Goal: Check status

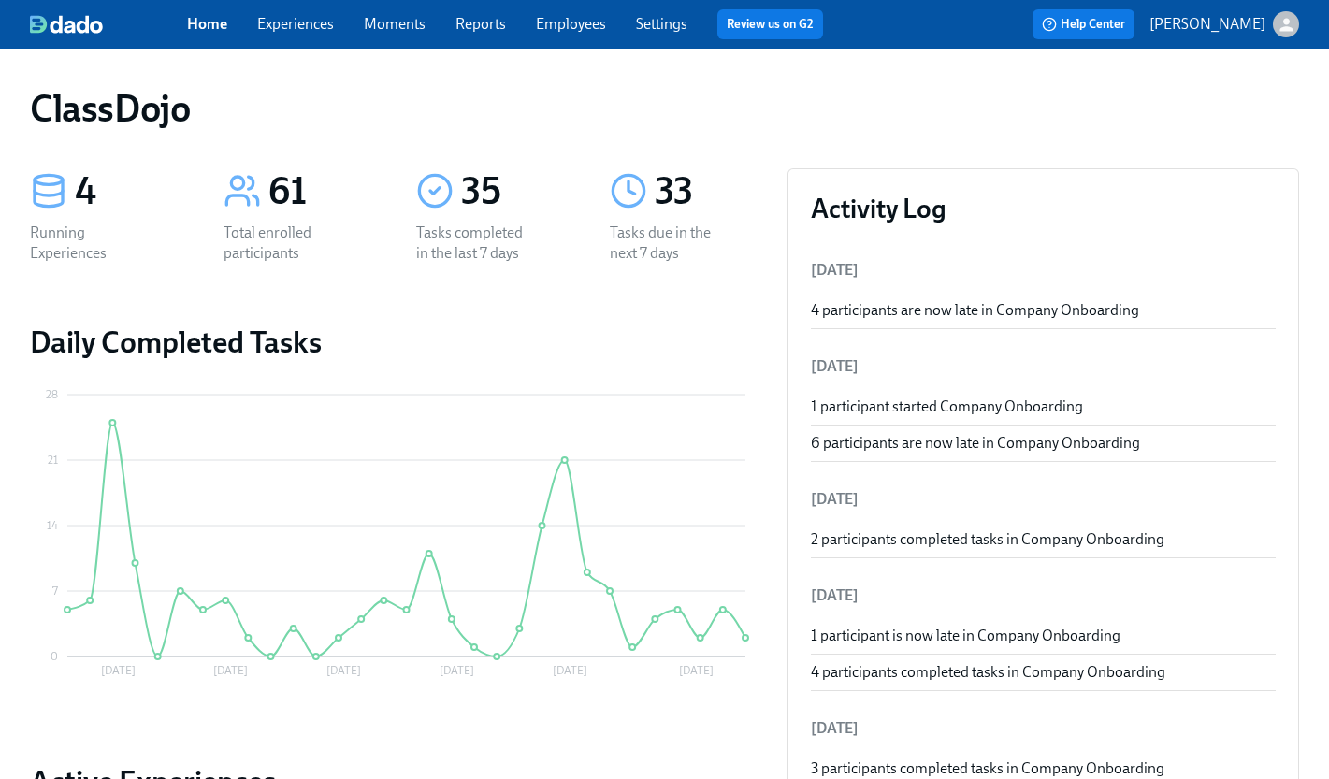
click at [306, 39] on div "Home Experiences Moments Reports Employees Settings Review us on G2 Help Center…" at bounding box center [664, 24] width 1329 height 49
click at [309, 25] on link "Experiences" at bounding box center [295, 24] width 77 height 18
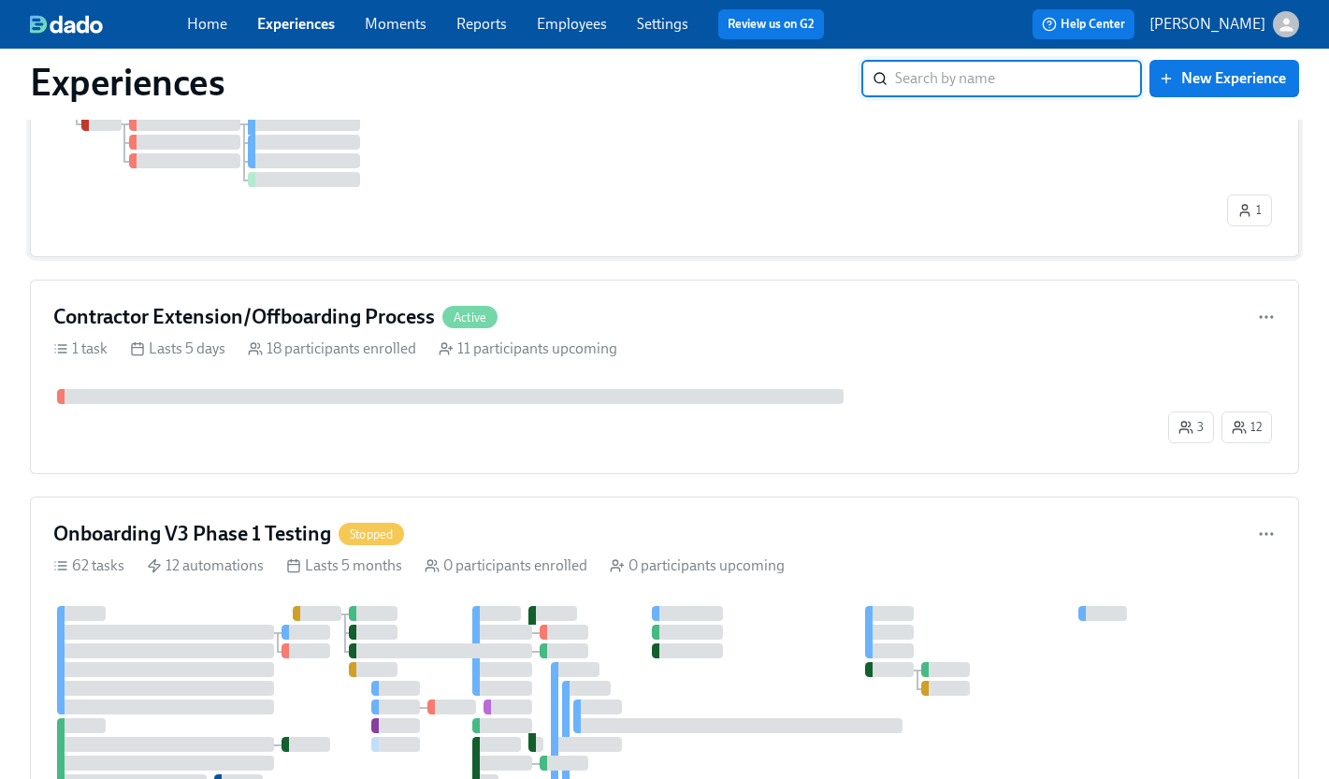
scroll to position [1253, 0]
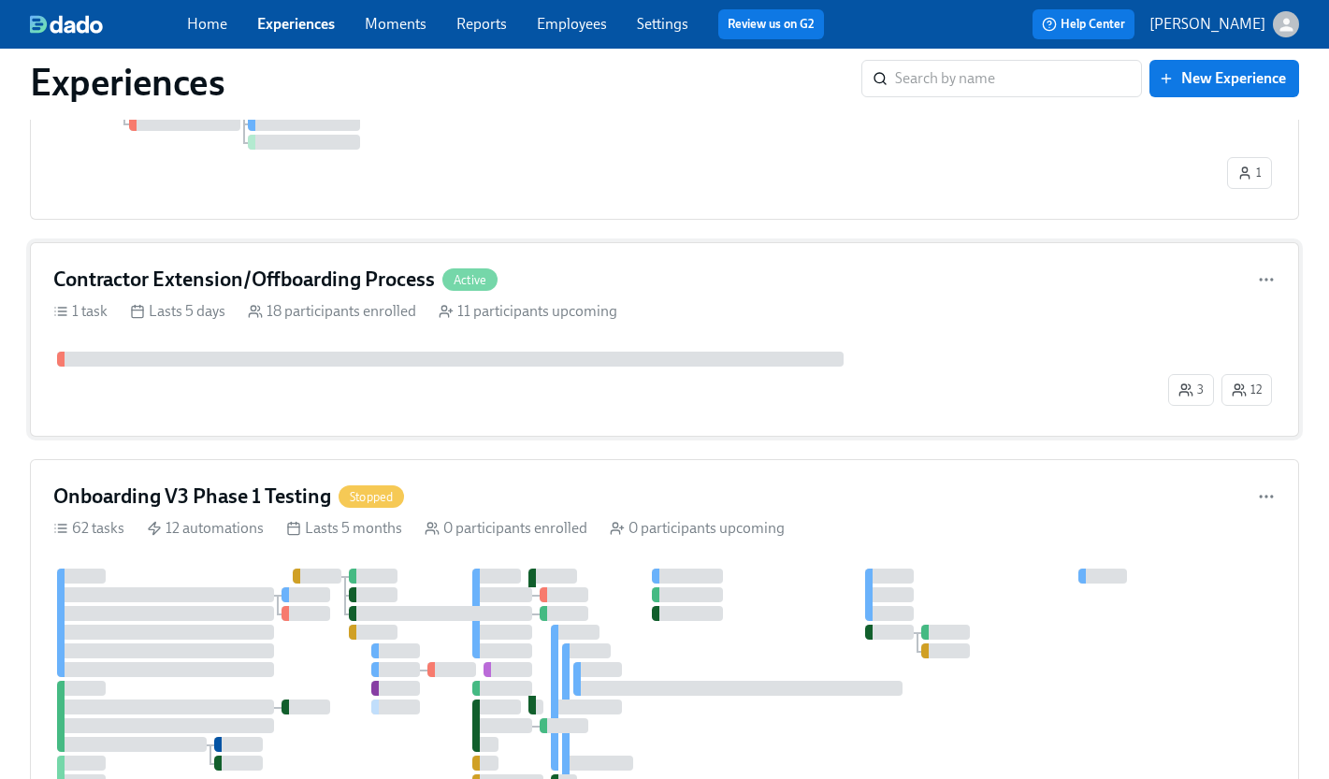
click at [279, 398] on div "3 12" at bounding box center [664, 383] width 1223 height 62
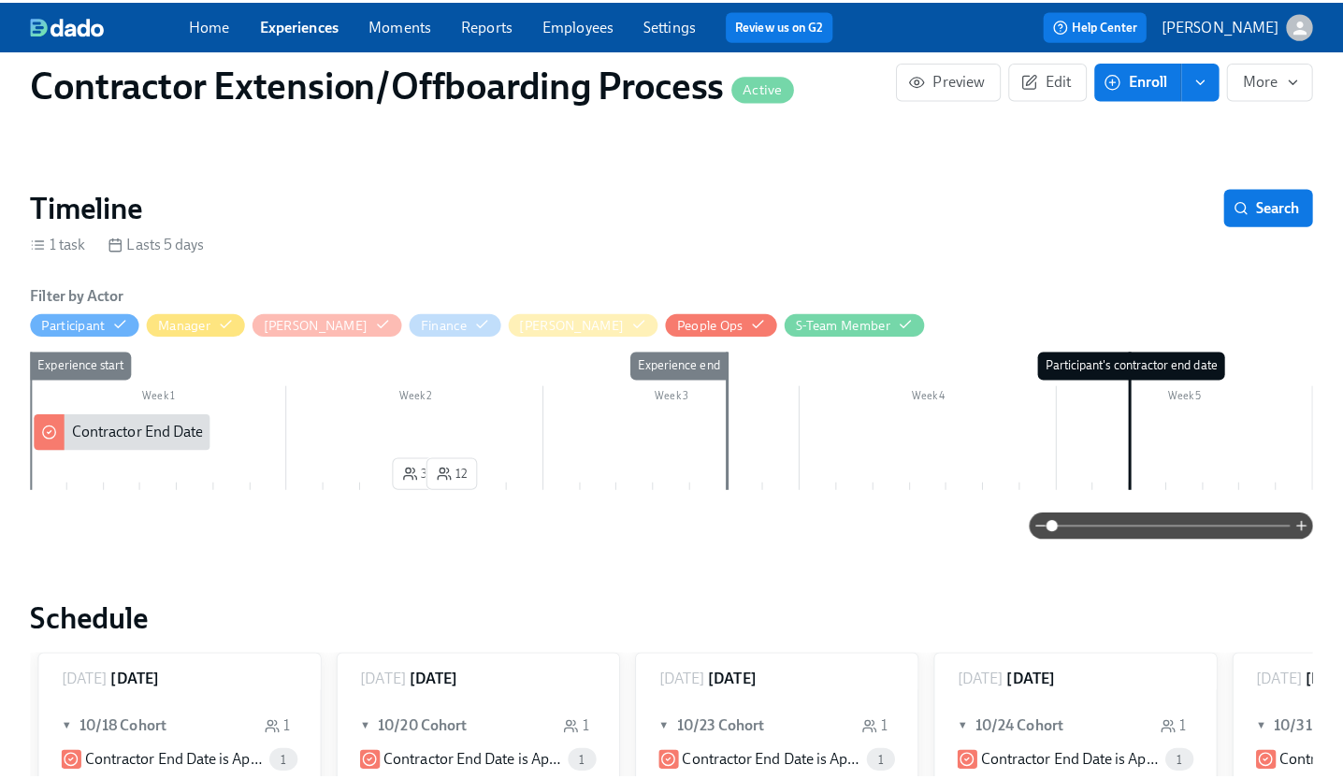
scroll to position [210, 0]
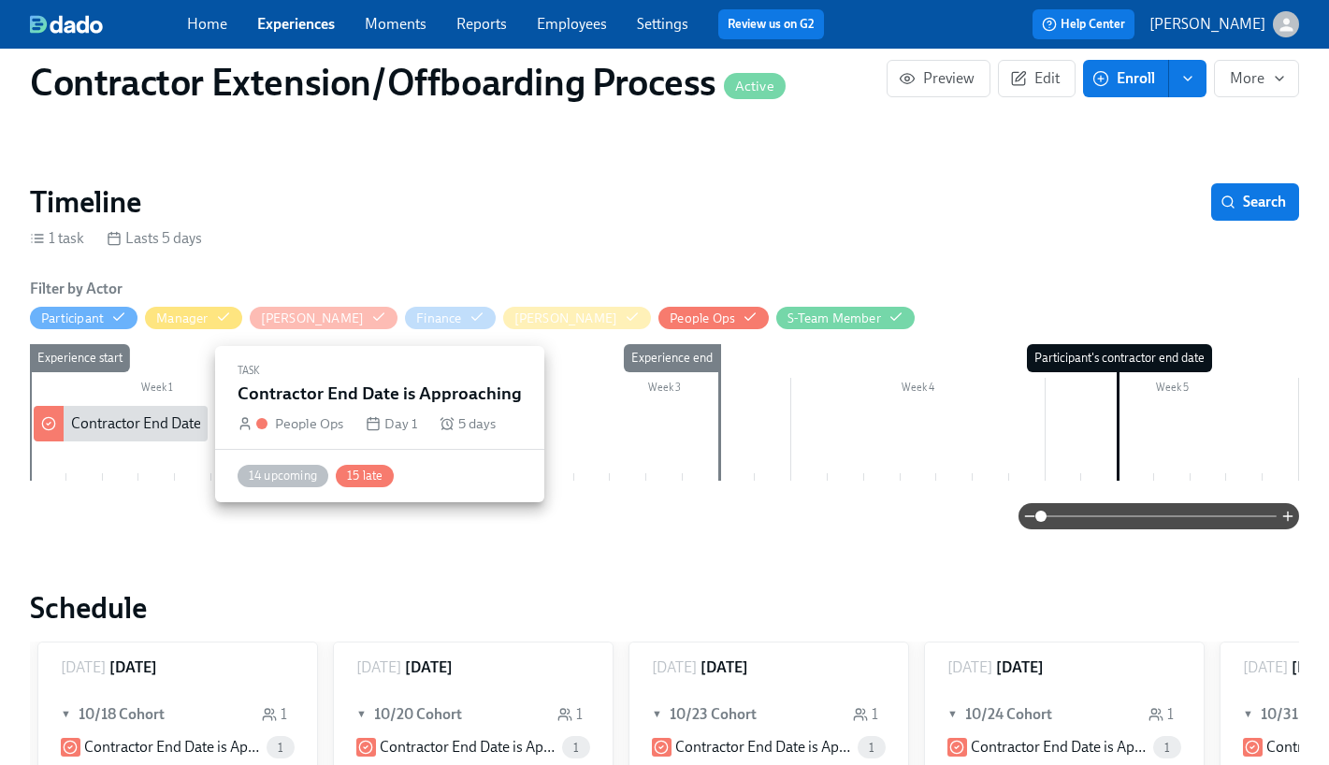
click at [155, 419] on div "Contractor End Date is Approaching" at bounding box center [185, 423] width 229 height 21
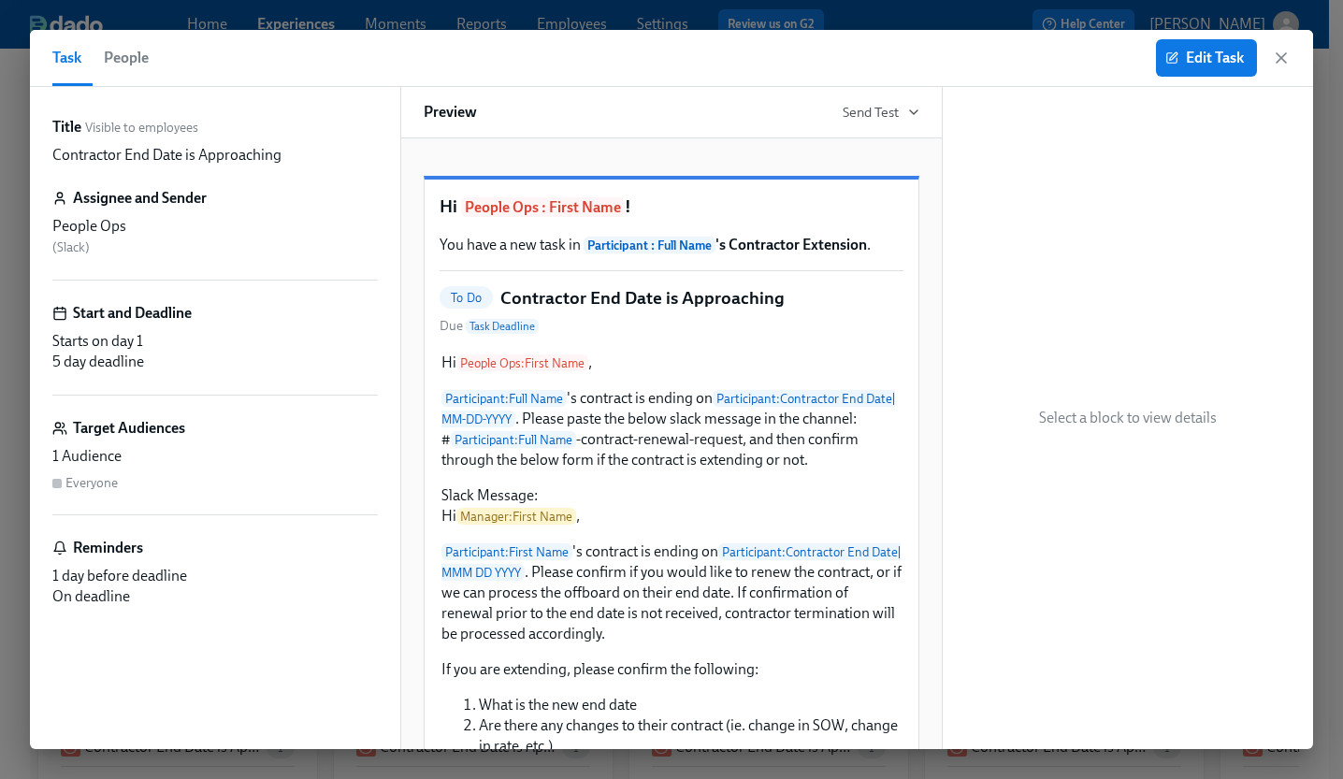
click at [133, 58] on span "People" at bounding box center [126, 58] width 45 height 26
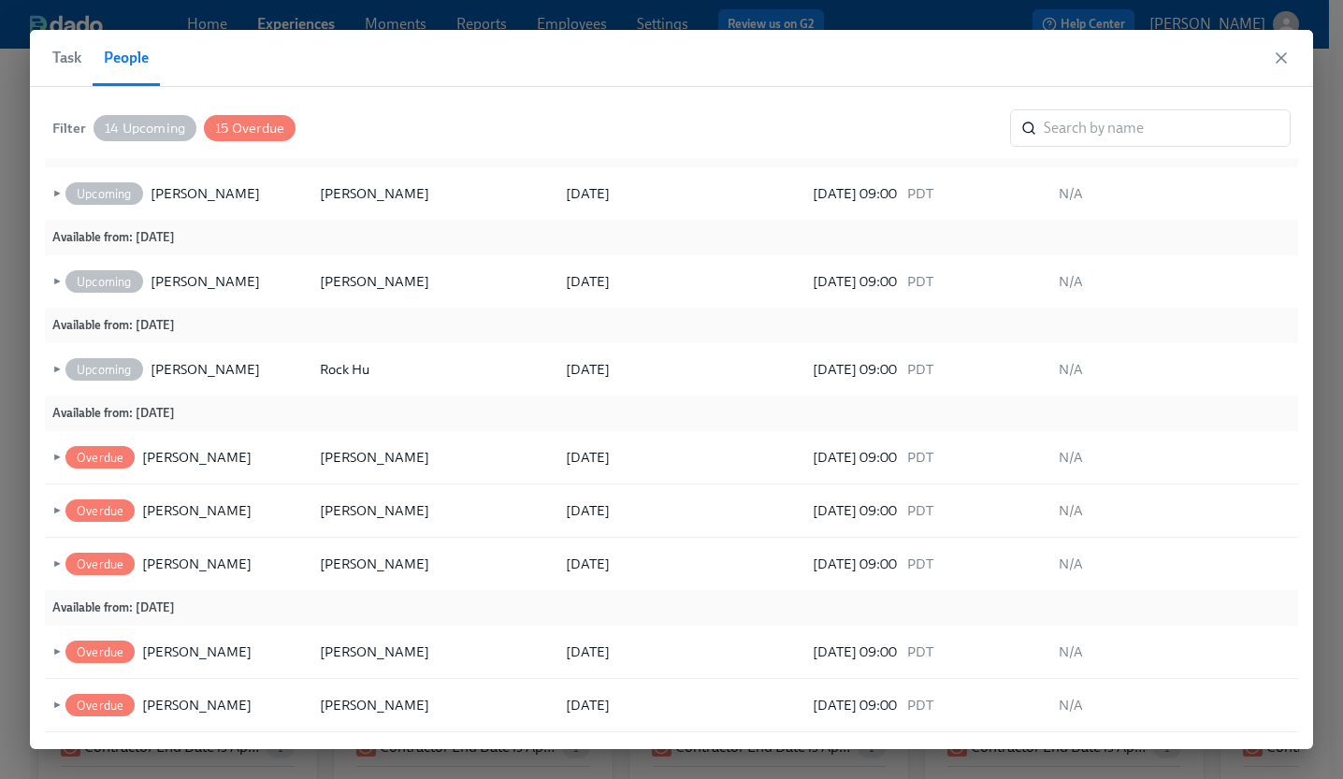
scroll to position [613, 0]
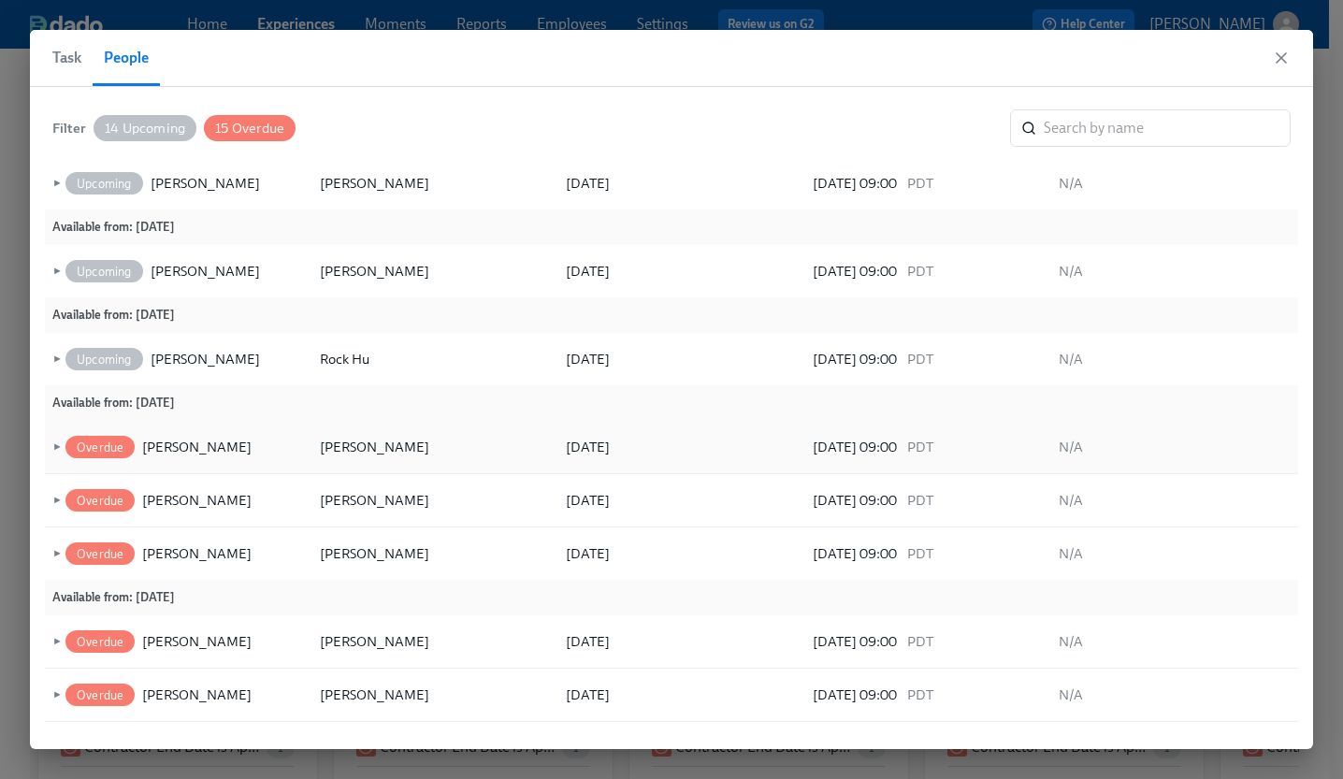
click at [63, 444] on div "Overdue [PERSON_NAME]" at bounding box center [167, 447] width 210 height 22
click at [63, 445] on div "Overdue [PERSON_NAME]" at bounding box center [167, 447] width 210 height 22
click at [55, 446] on span "►" at bounding box center [55, 447] width 13 height 21
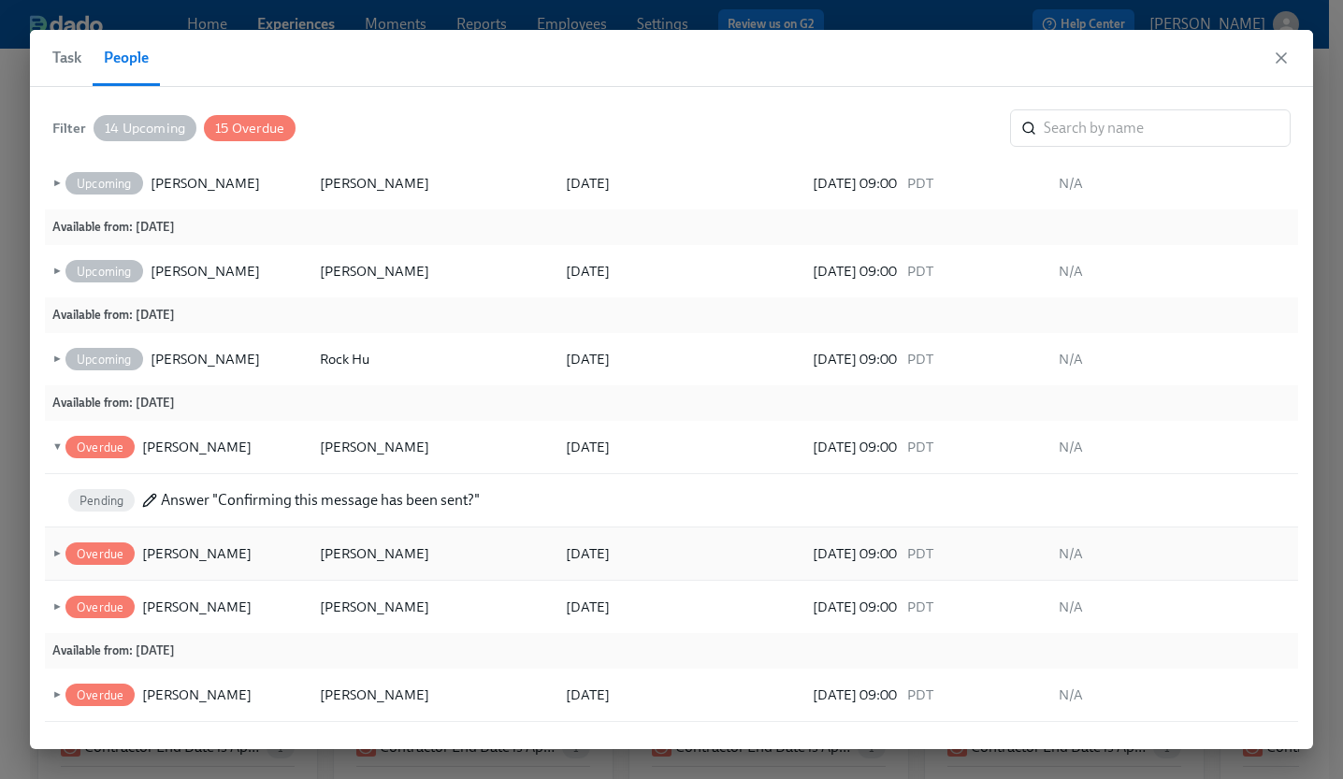
click at [55, 551] on span "►" at bounding box center [55, 554] width 13 height 21
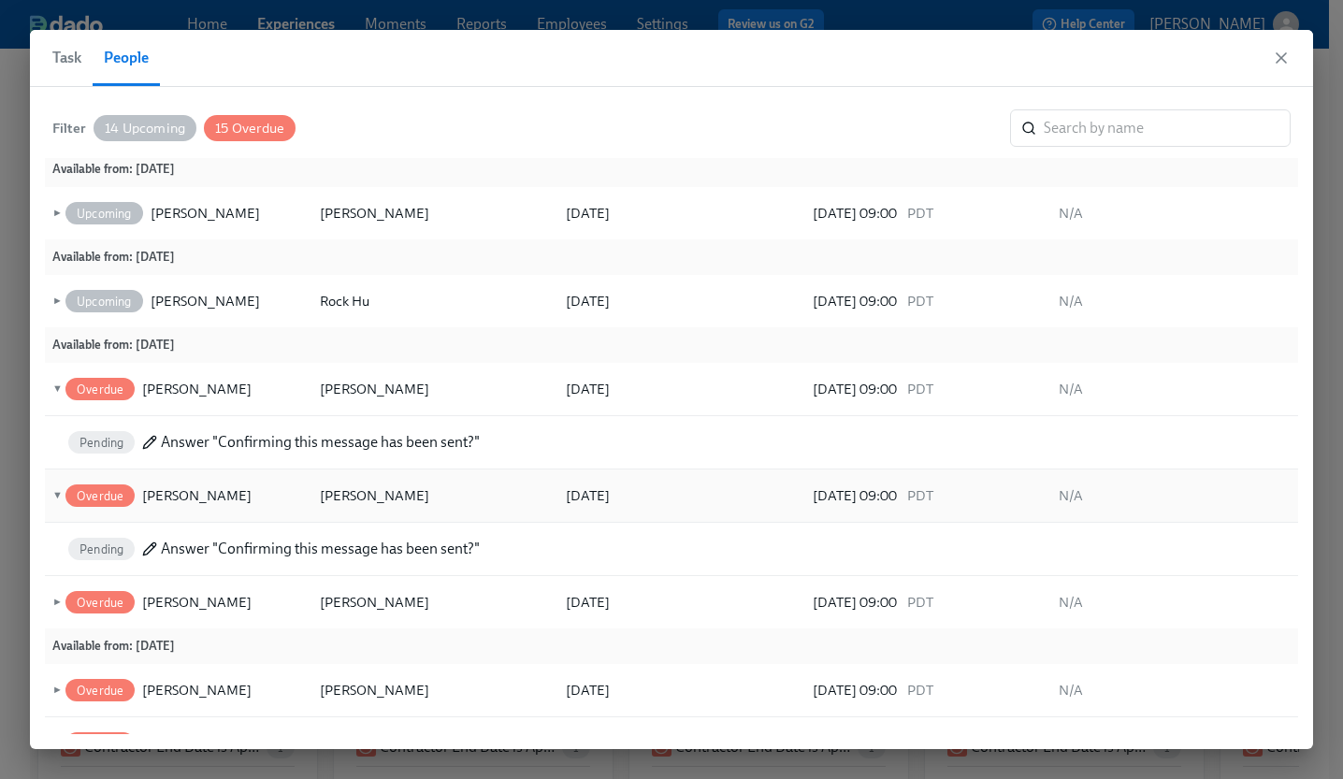
scroll to position [717, 0]
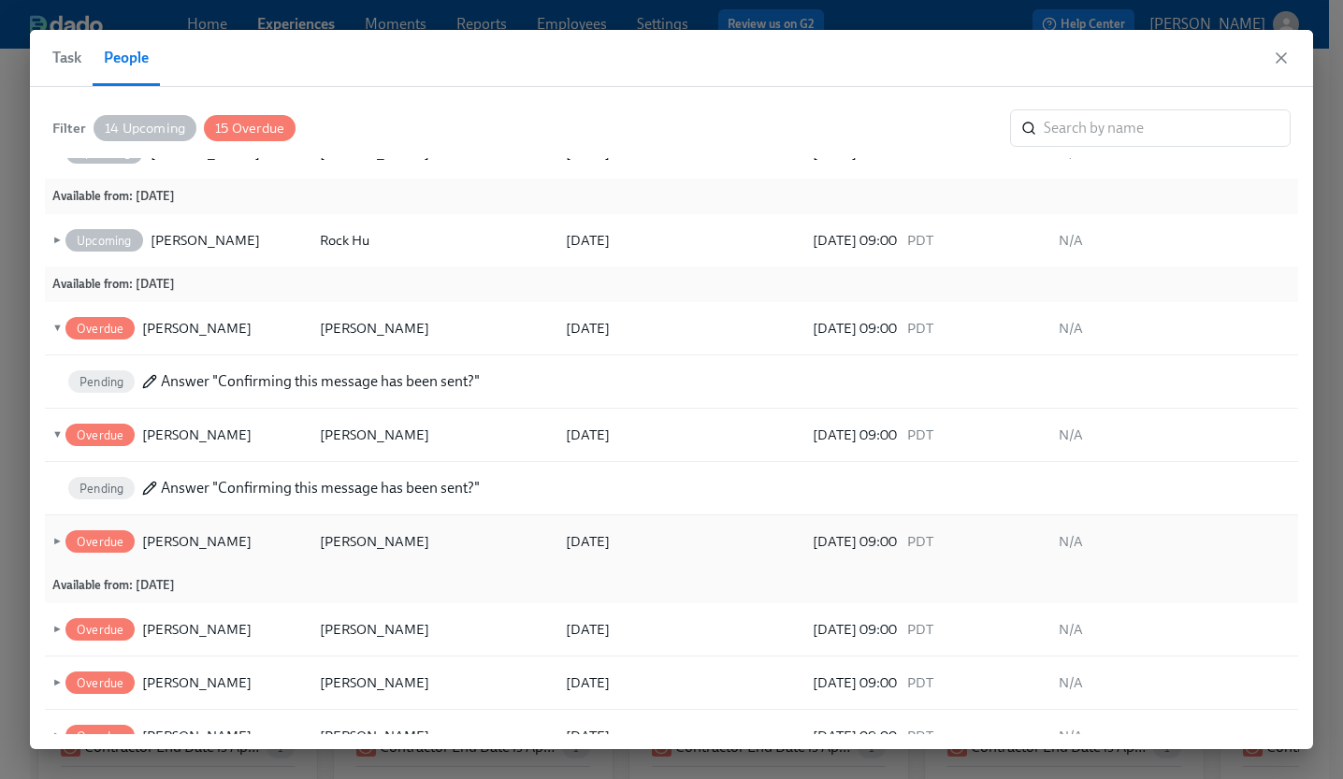
click at [62, 530] on div "Overdue [PERSON_NAME]" at bounding box center [167, 541] width 210 height 22
click at [55, 531] on span "►" at bounding box center [55, 541] width 13 height 21
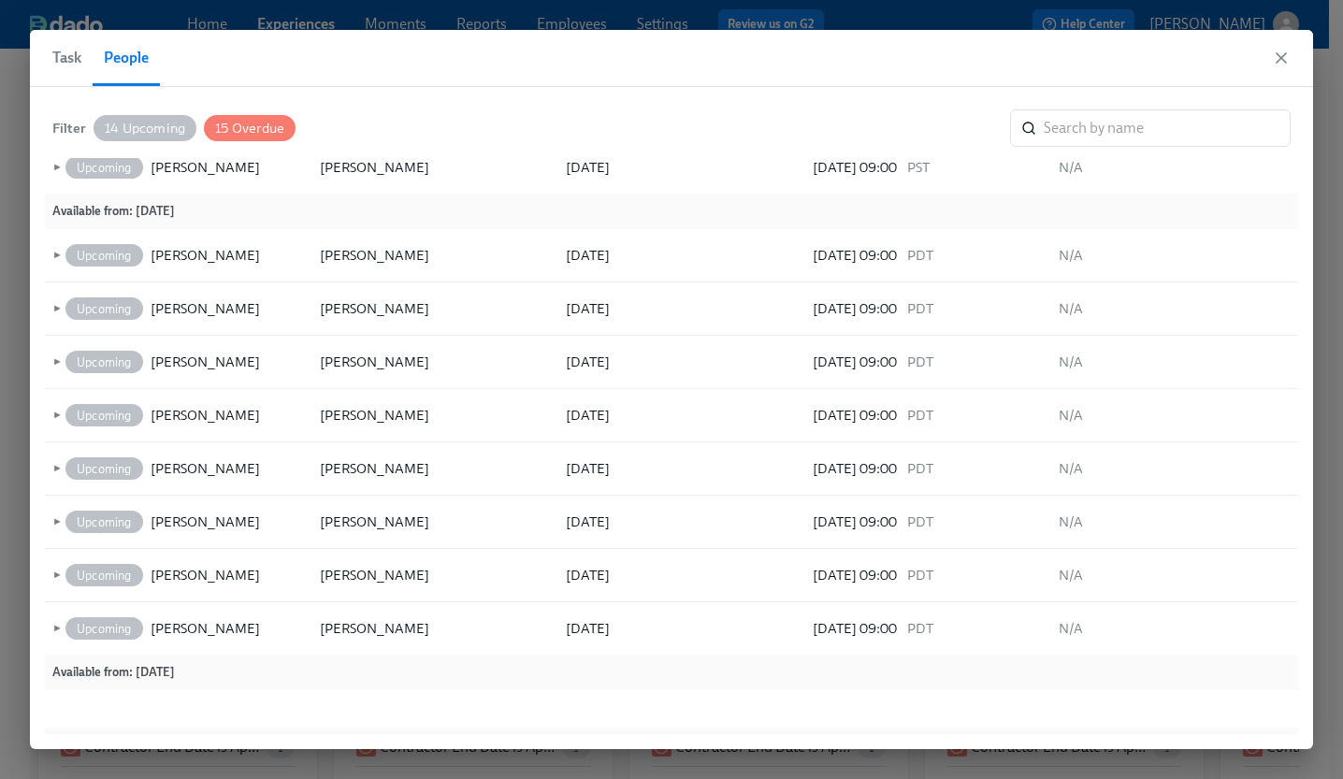
scroll to position [0, 0]
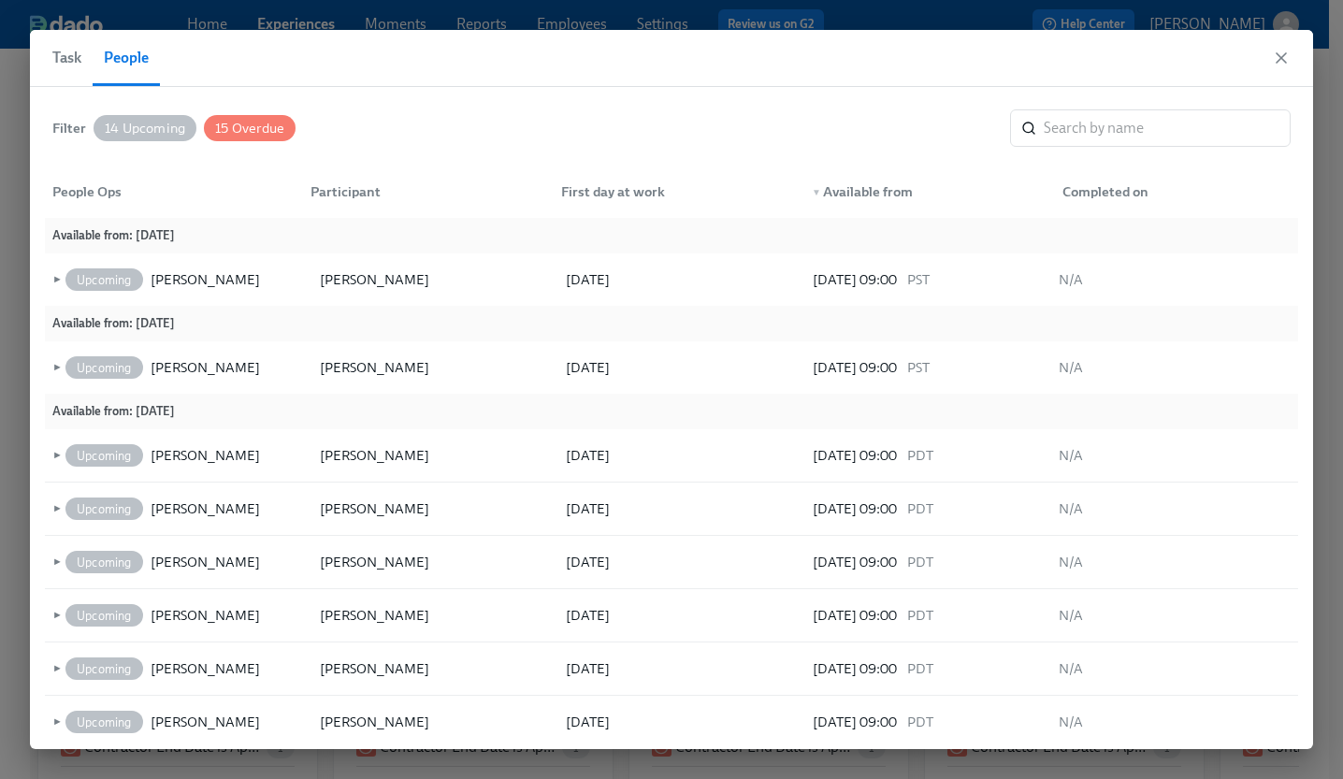
click at [52, 58] on span "Task" at bounding box center [66, 58] width 29 height 26
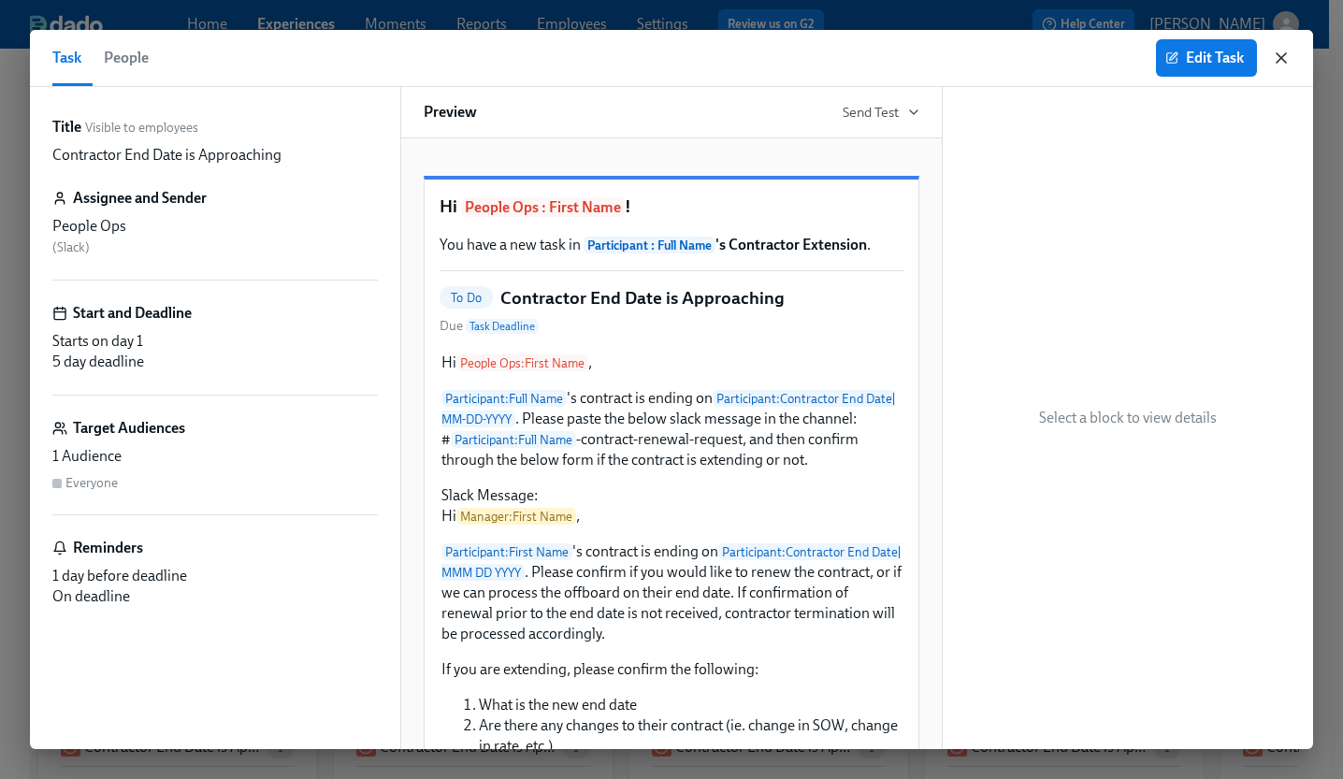
click at [1281, 64] on icon "button" at bounding box center [1281, 58] width 19 height 19
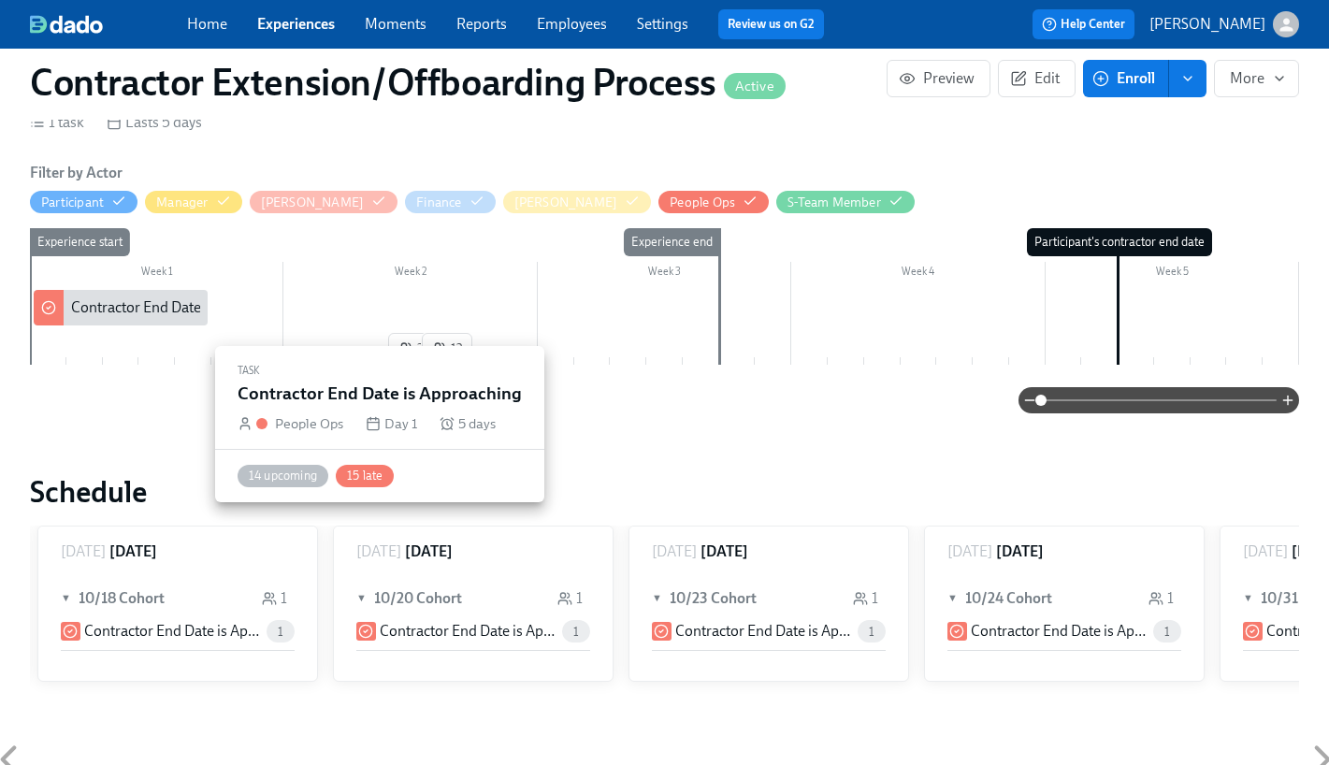
scroll to position [402, 0]
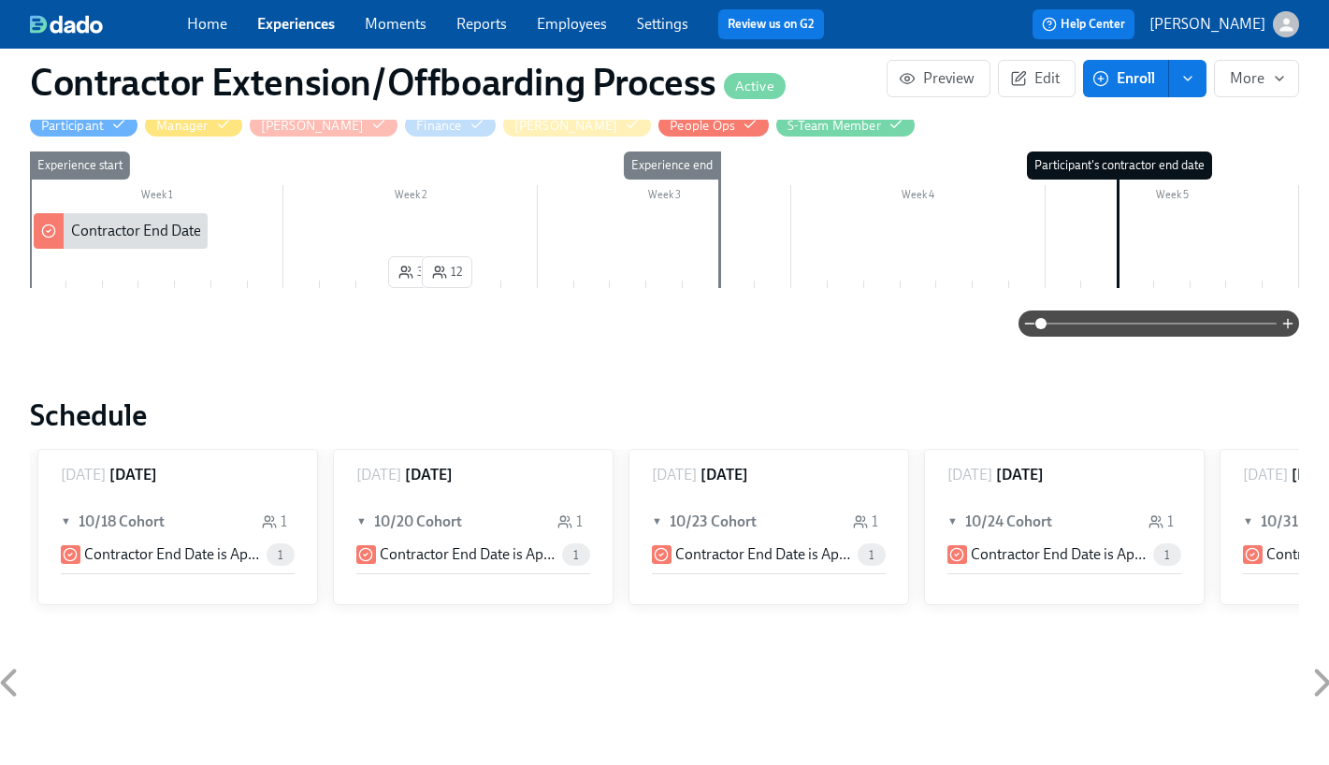
click at [127, 533] on div "▼ 10/18 Cohort 1" at bounding box center [178, 521] width 234 height 43
click at [127, 533] on div "► 10/18 Cohort 1" at bounding box center [178, 521] width 234 height 43
click at [429, 529] on h6 "10/20 Cohort" at bounding box center [418, 522] width 88 height 21
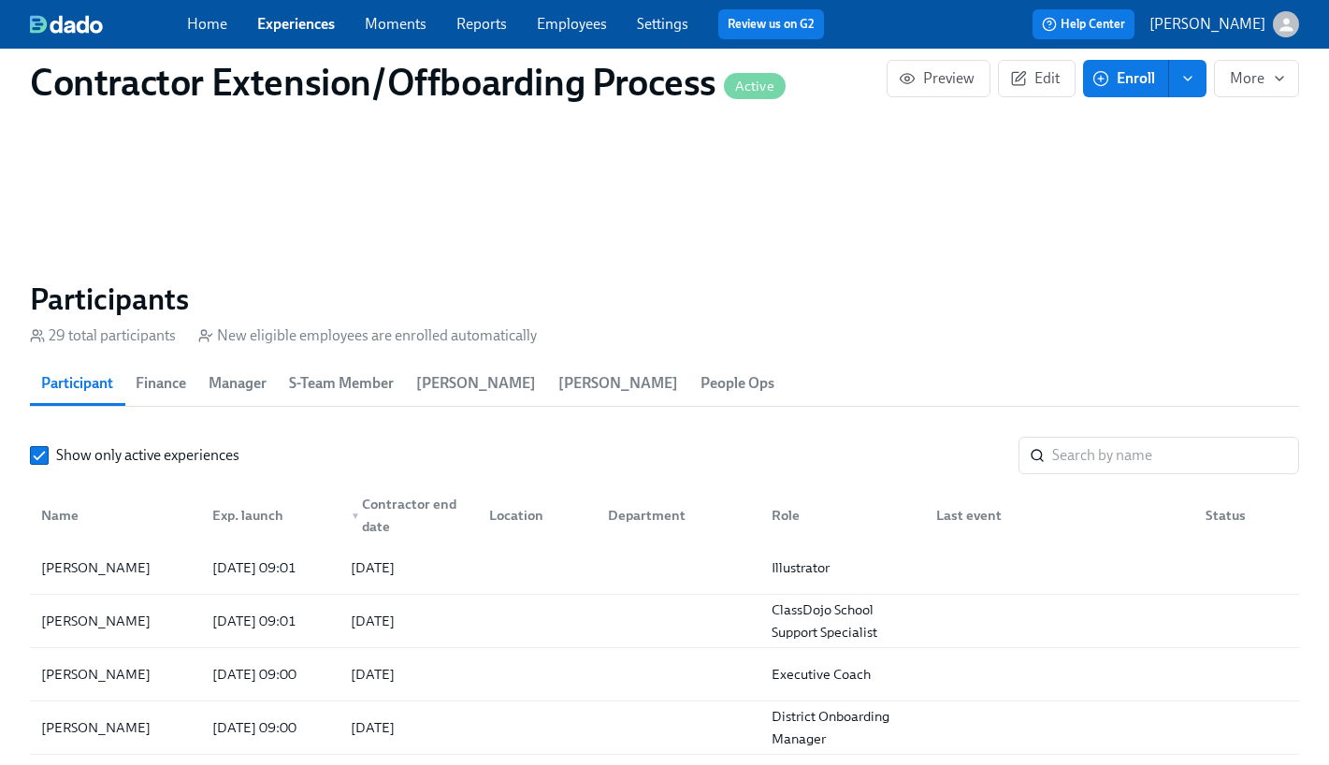
scroll to position [1060, 0]
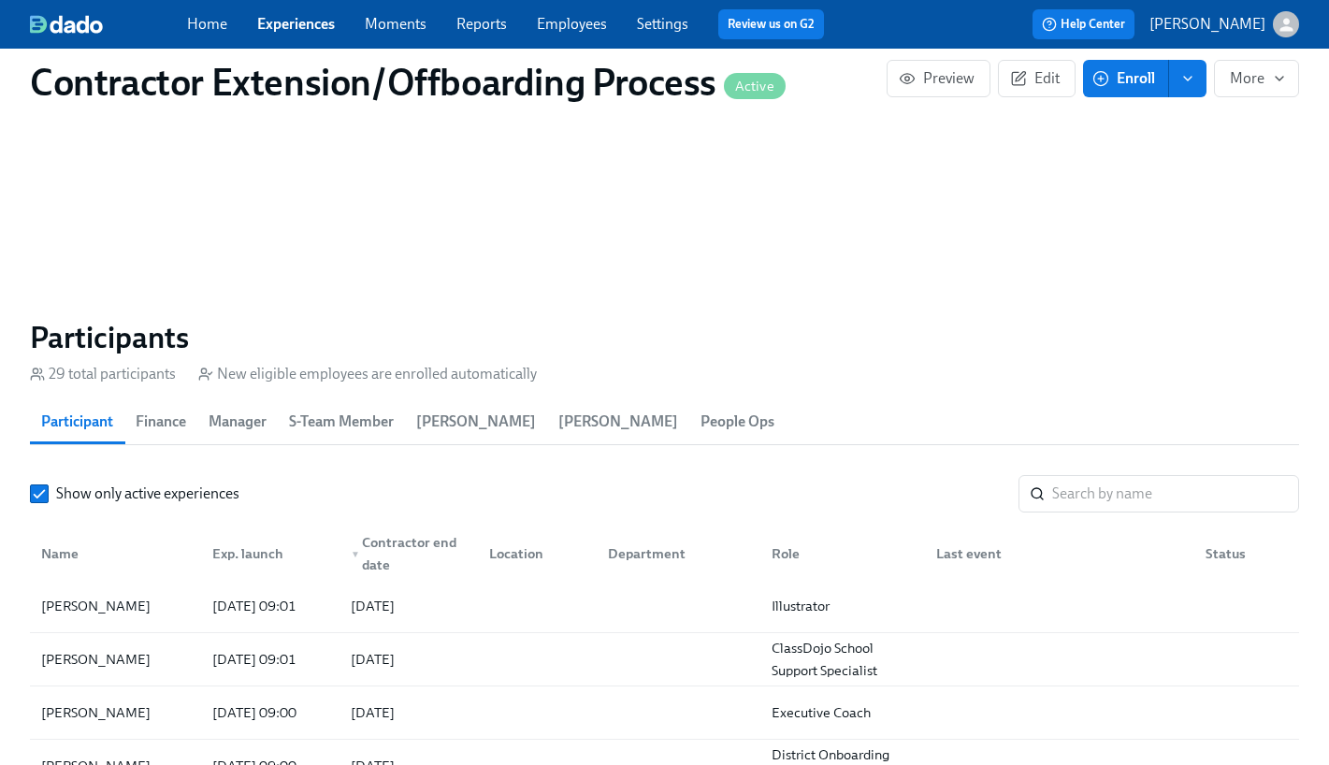
click at [139, 425] on span "Finance" at bounding box center [161, 422] width 51 height 26
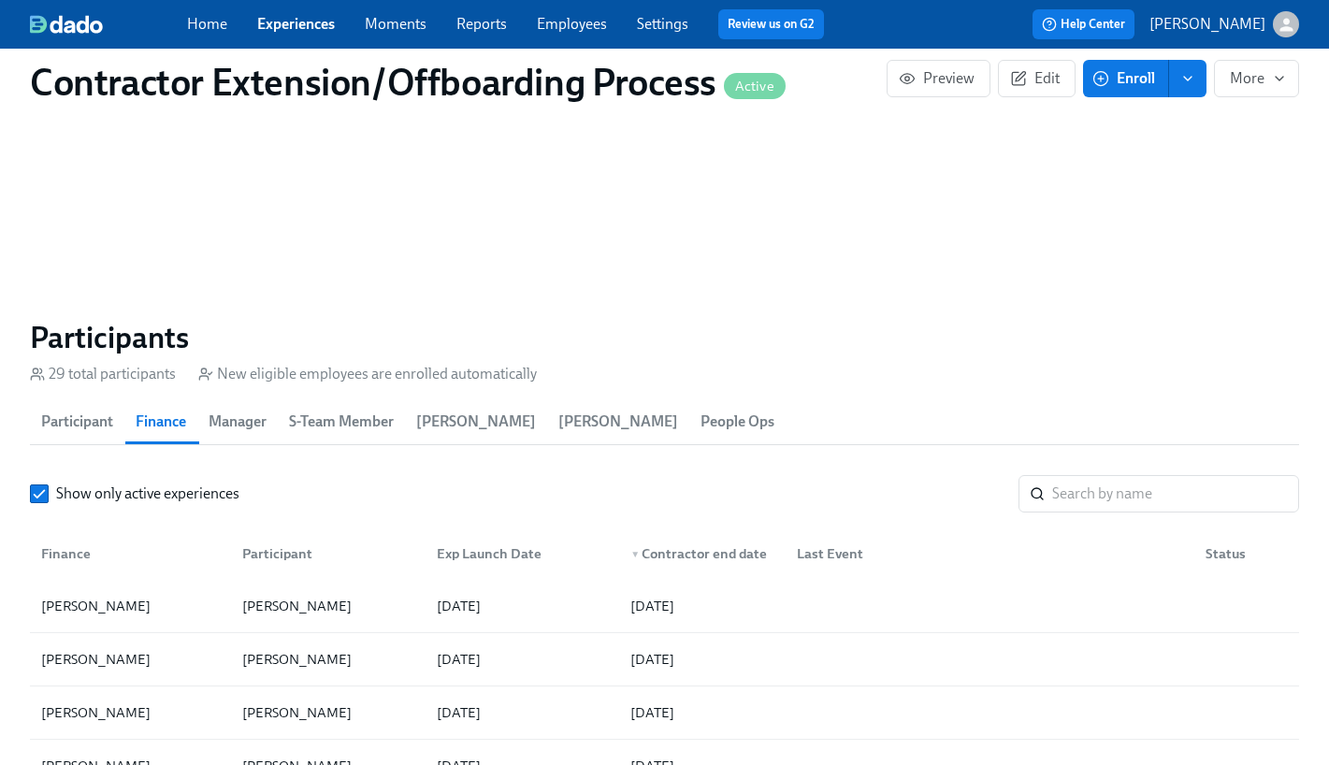
click at [229, 423] on span "Manager" at bounding box center [238, 422] width 58 height 26
click at [371, 422] on span "S-Team Member" at bounding box center [341, 422] width 105 height 26
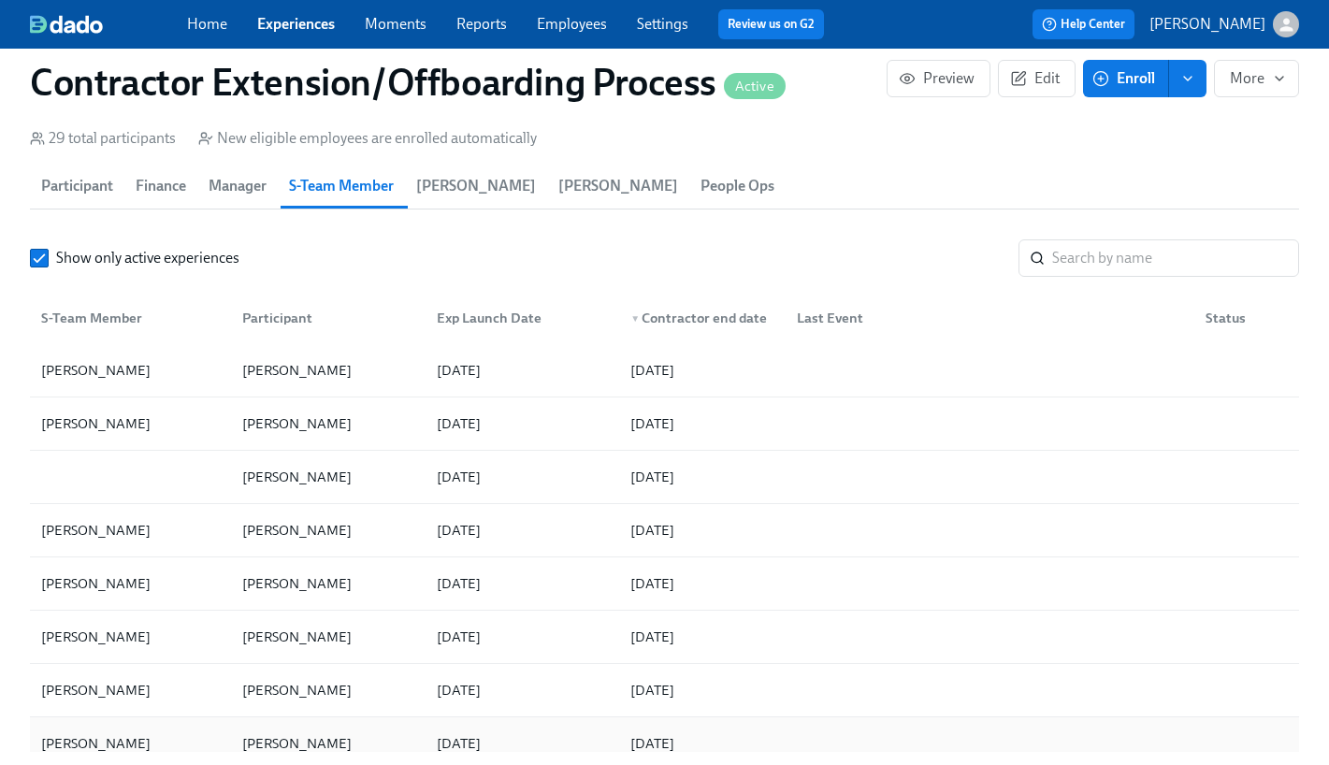
scroll to position [1081, 0]
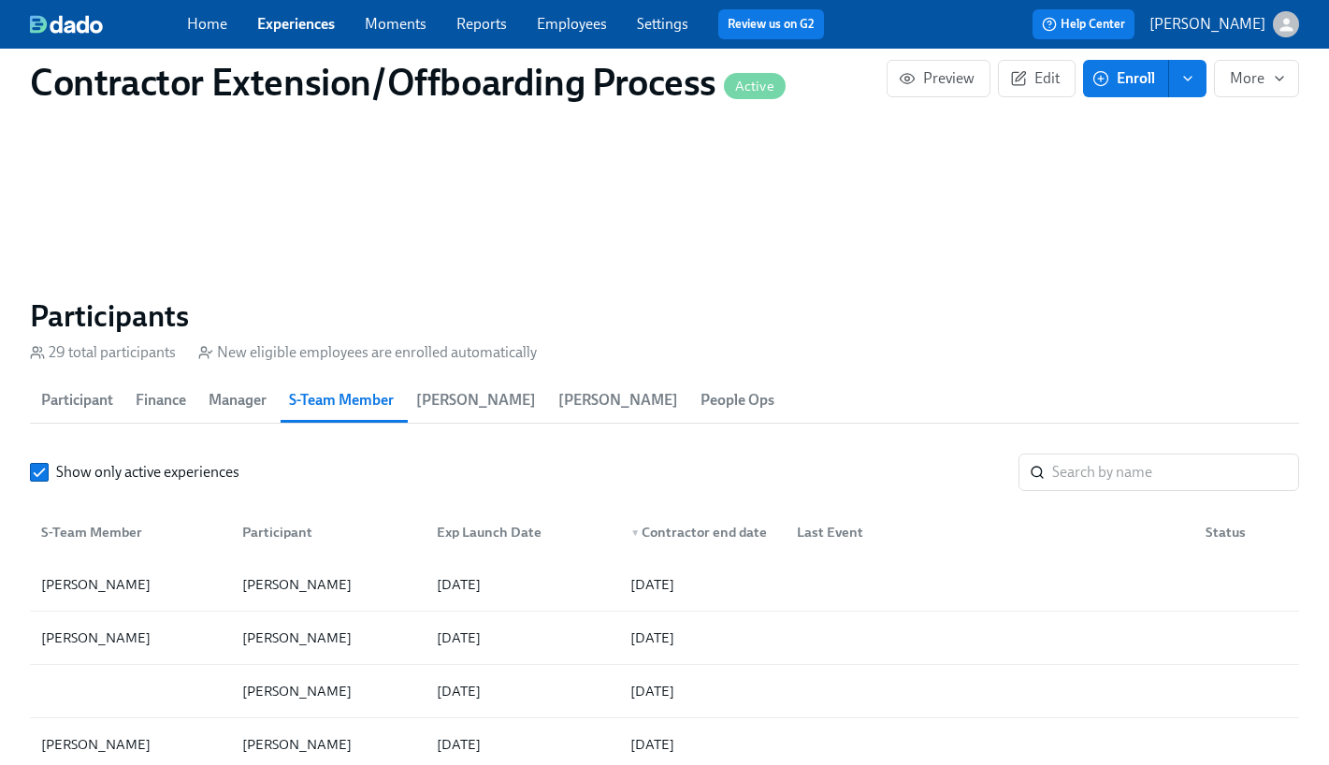
click at [701, 397] on span "People Ops" at bounding box center [738, 400] width 74 height 26
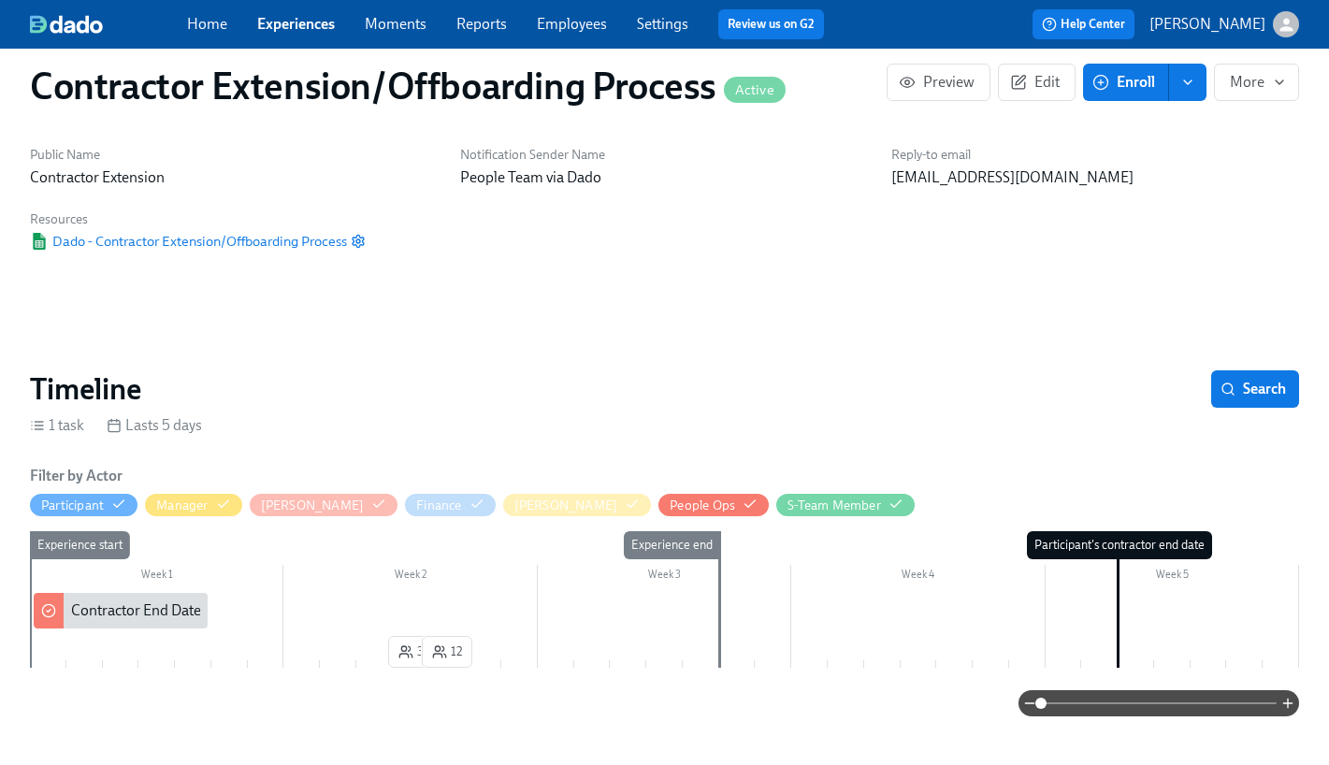
scroll to position [51, 0]
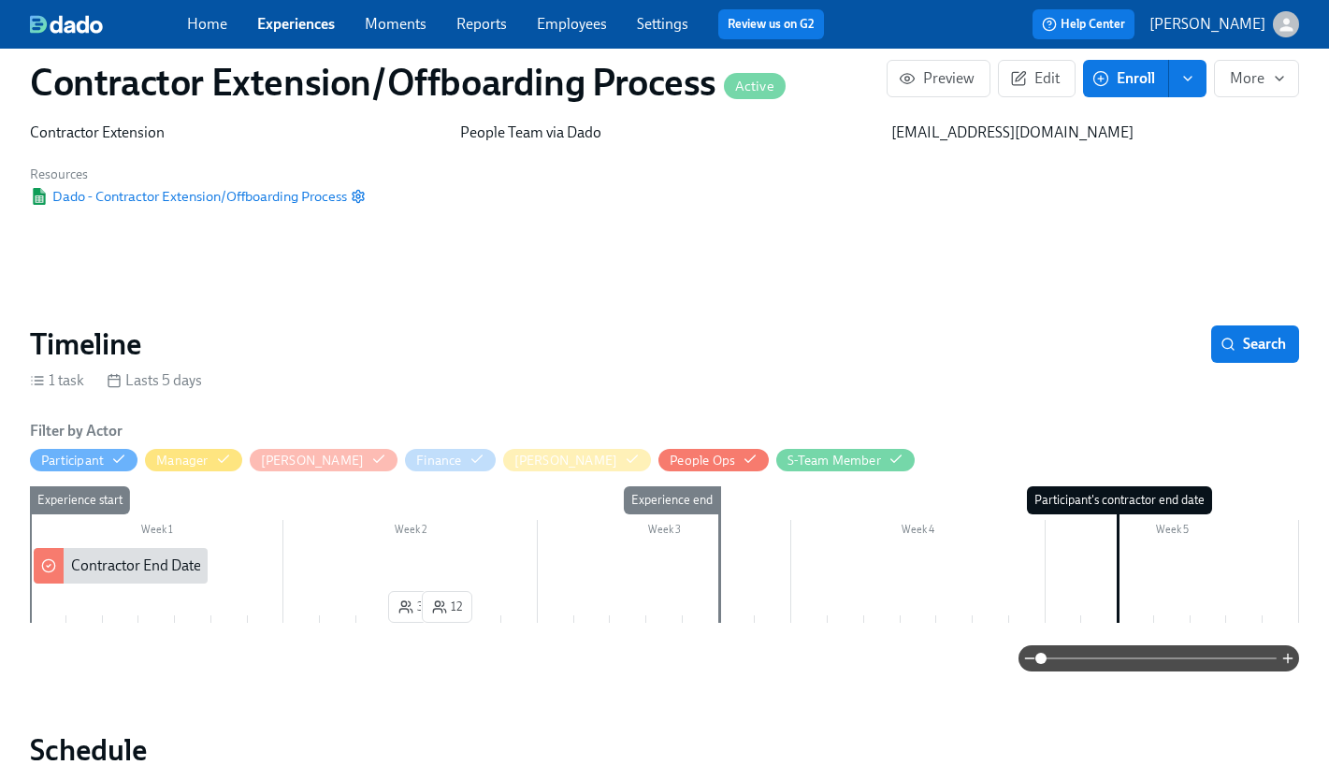
scroll to position [70, 0]
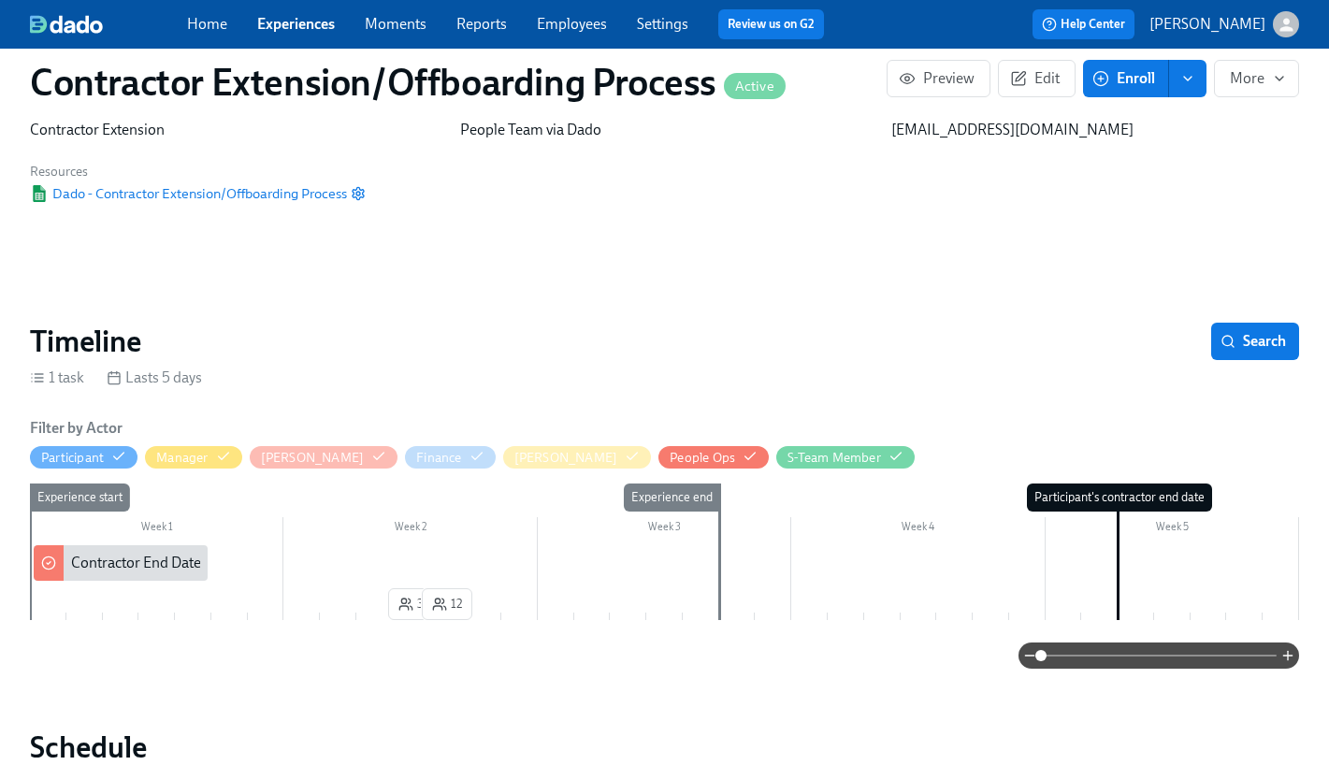
click at [574, 470] on div "Filter by Actor Participant Manager [PERSON_NAME] Finance [PERSON_NAME] People …" at bounding box center [664, 543] width 1269 height 251
click at [670, 452] on div "People Ops" at bounding box center [702, 458] width 65 height 18
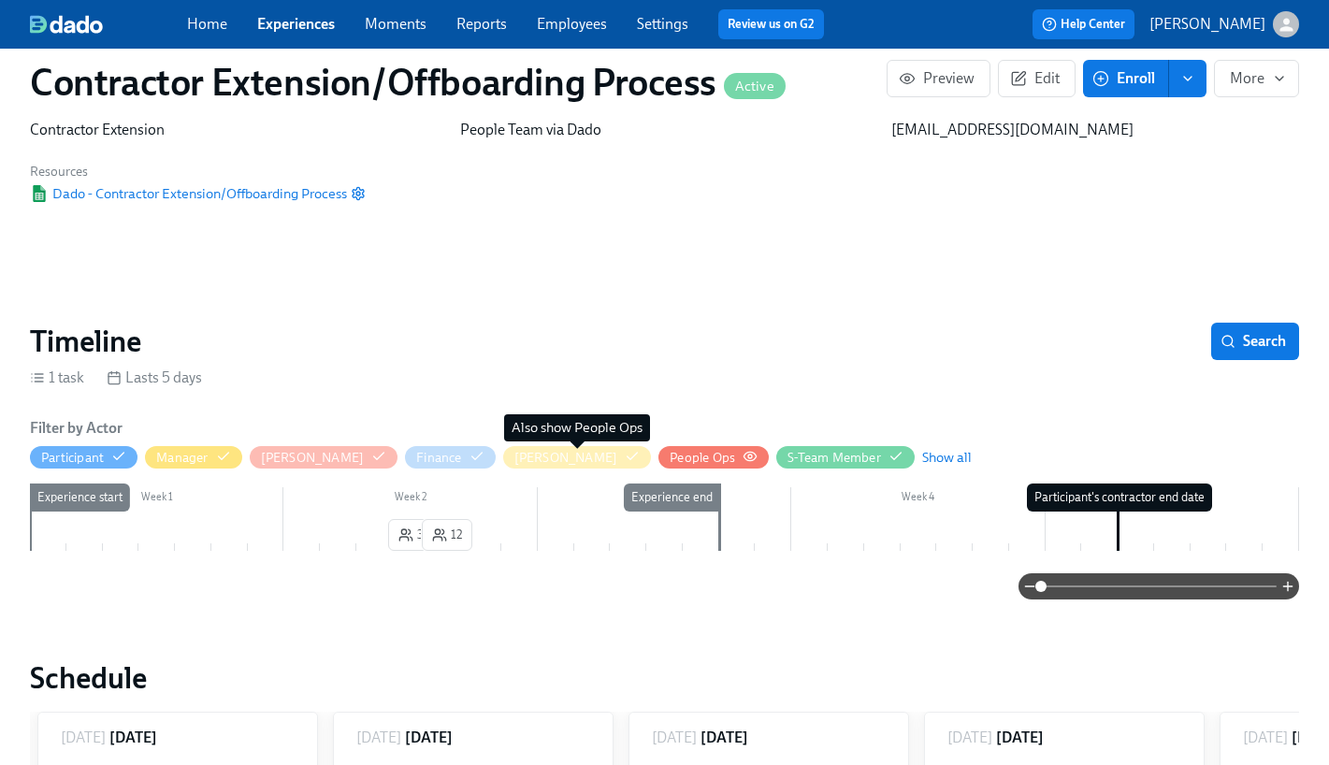
click at [670, 452] on div "People Ops" at bounding box center [702, 458] width 65 height 18
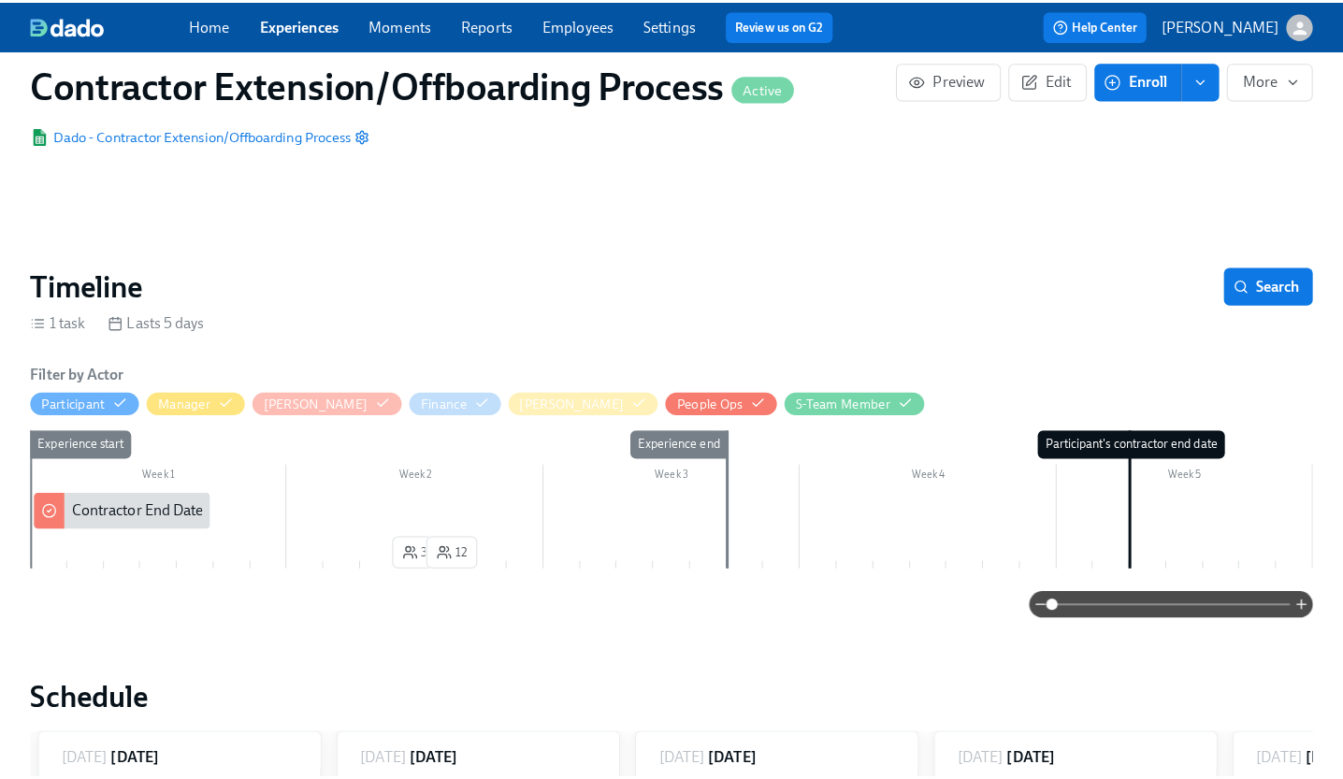
scroll to position [303, 0]
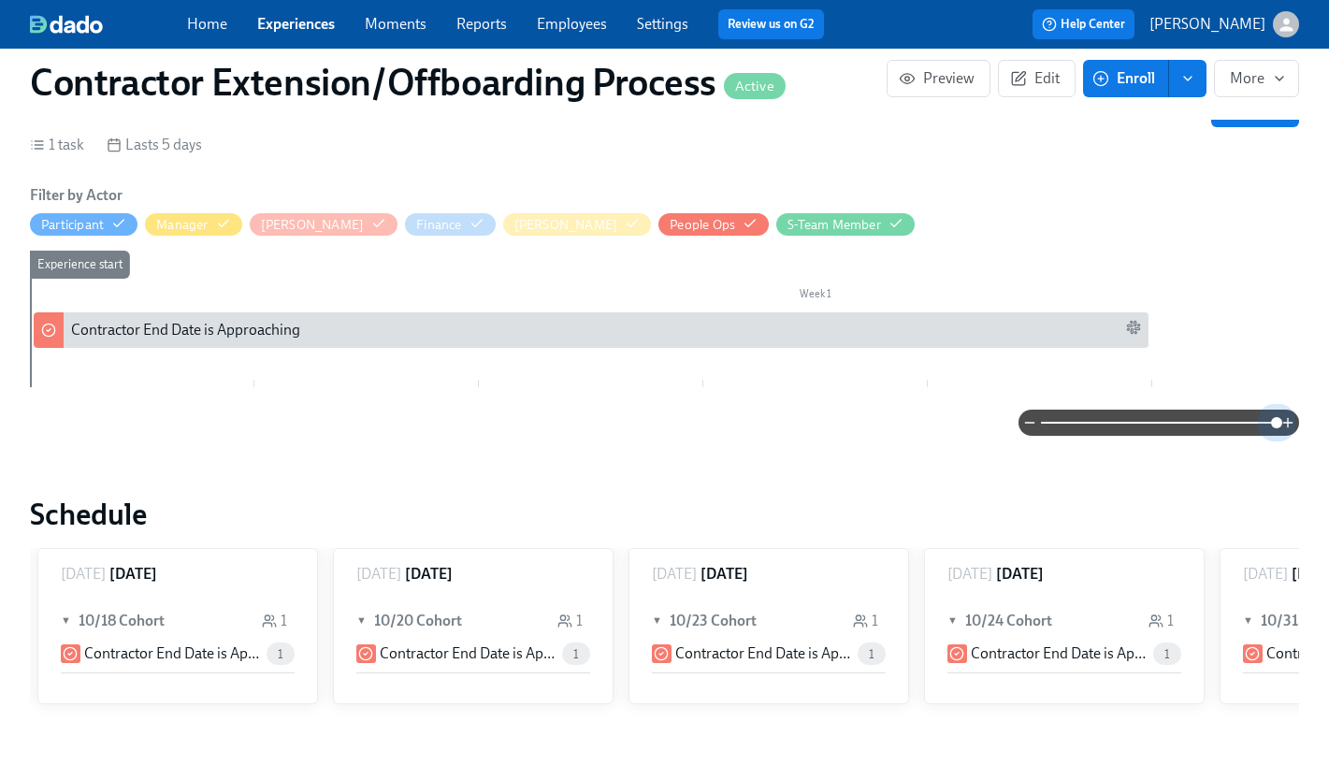
drag, startPoint x: 1031, startPoint y: 421, endPoint x: 1304, endPoint y: 442, distance: 274.0
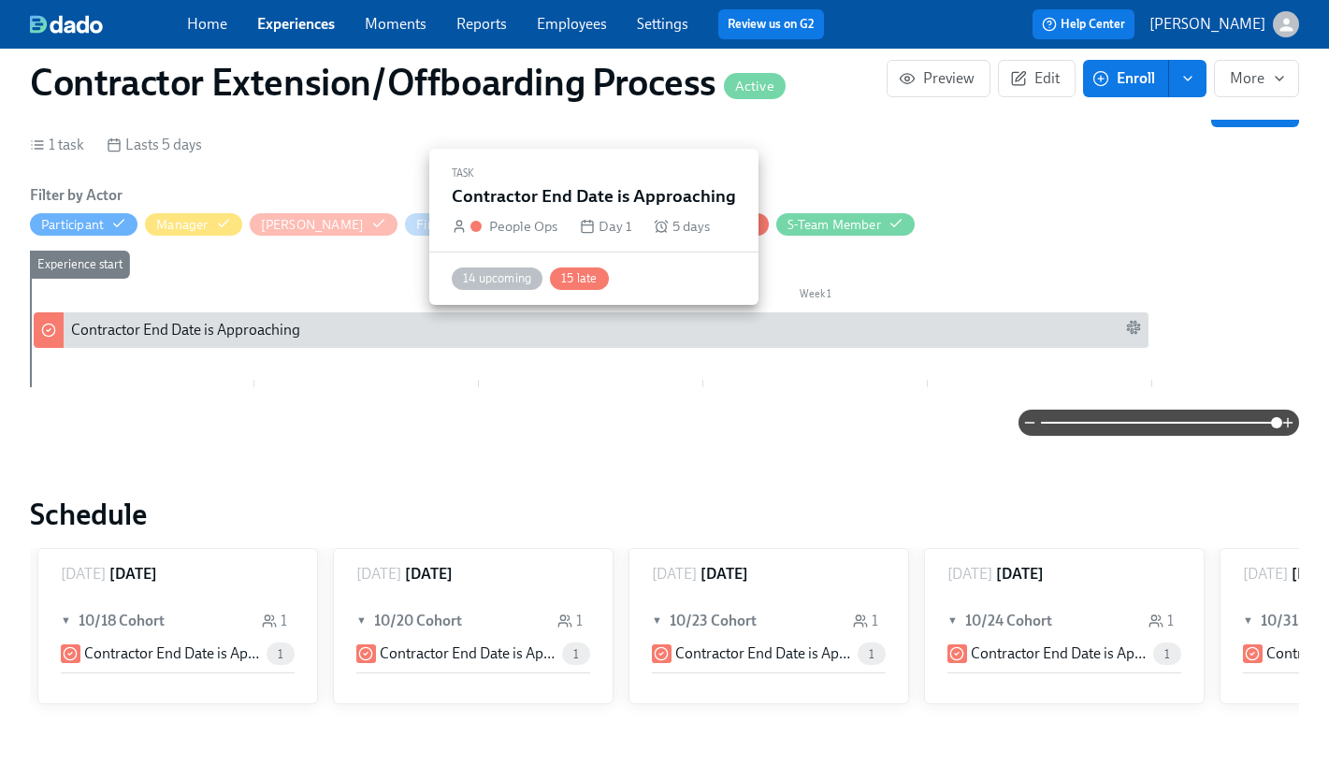
click at [400, 321] on div "Contractor End Date is Approaching" at bounding box center [606, 330] width 1070 height 21
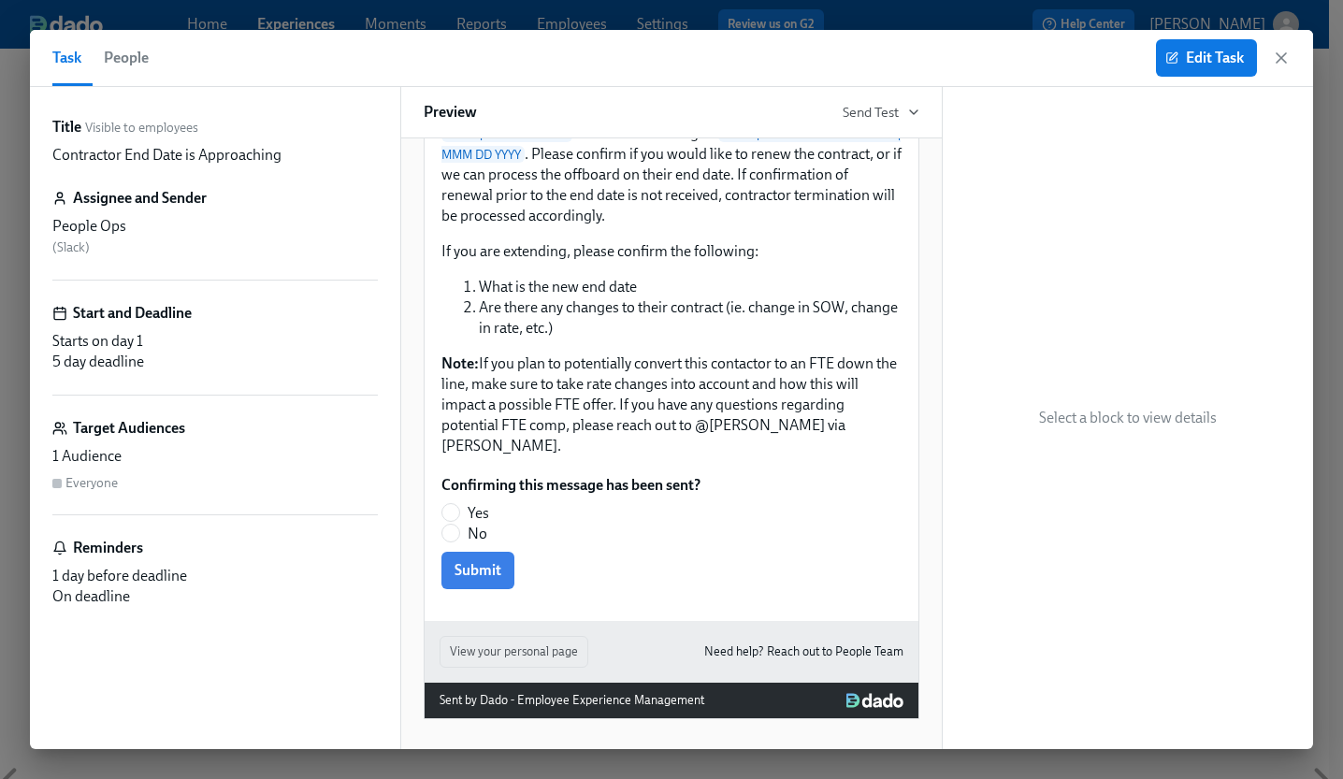
scroll to position [399, 0]
